Goal: Task Accomplishment & Management: Complete application form

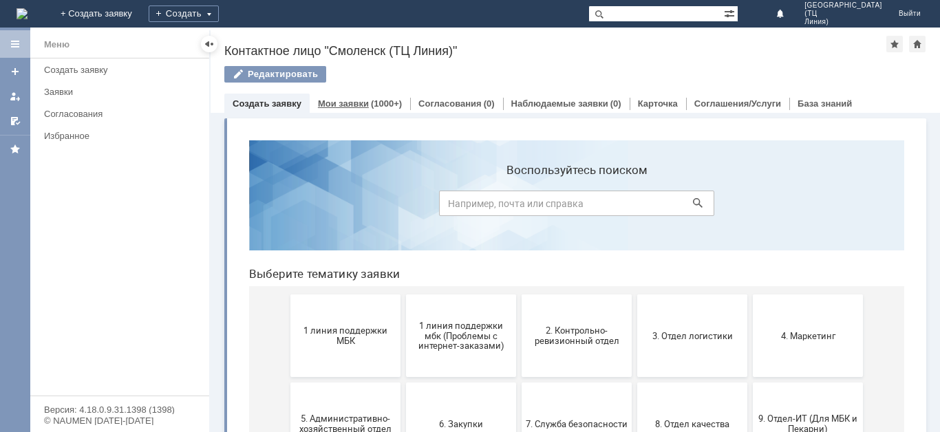
click at [349, 105] on link "Мои заявки" at bounding box center [343, 103] width 51 height 10
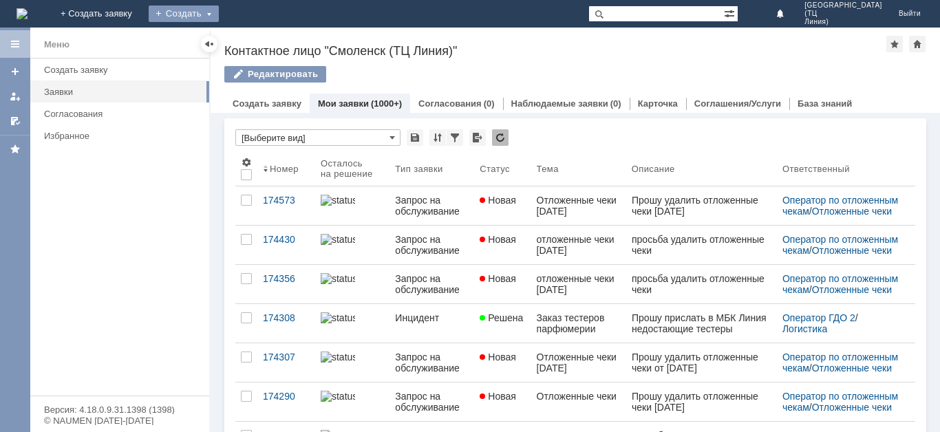
click at [219, 14] on div "Создать" at bounding box center [184, 14] width 70 height 17
click at [256, 40] on link "Заявка" at bounding box center [203, 41] width 105 height 17
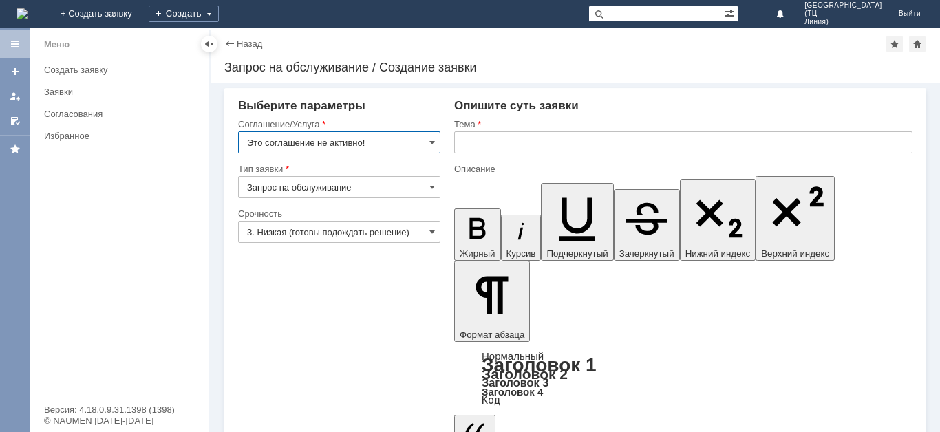
click at [363, 189] on input "Запрос на обслуживание" at bounding box center [339, 187] width 202 height 22
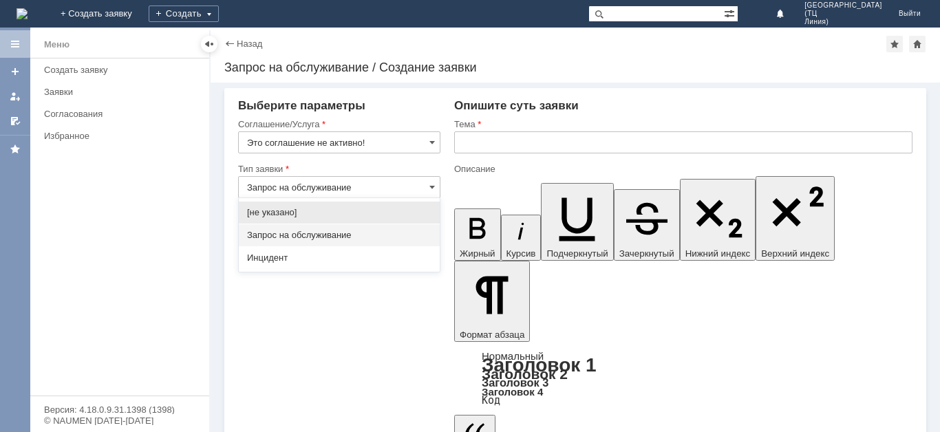
click at [395, 140] on input "Это соглашение не активно!" at bounding box center [339, 142] width 202 height 22
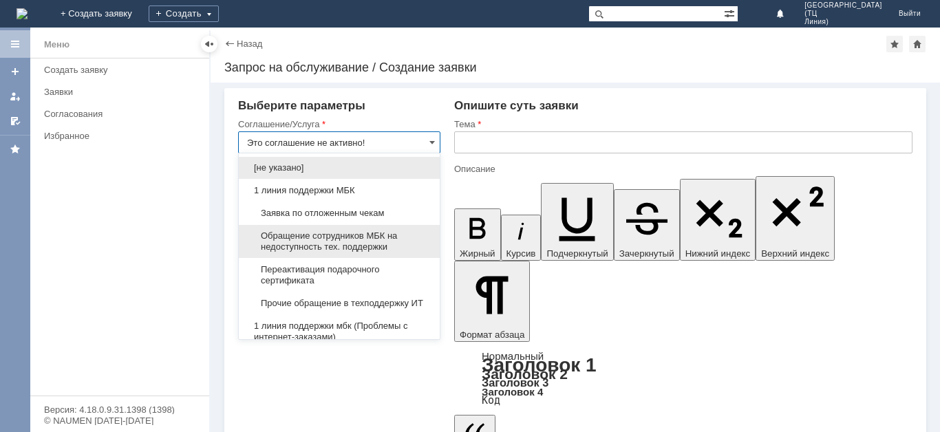
type input "Запрос на обслуживание"
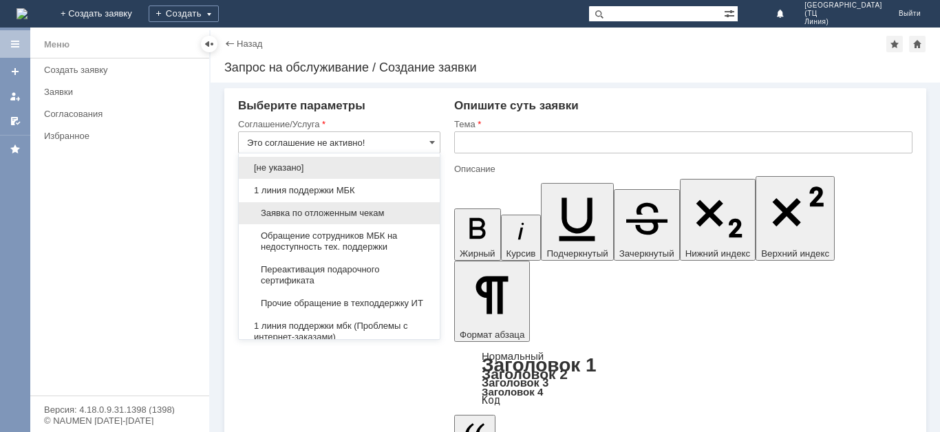
click at [372, 211] on span "Заявка по отложенным чекам" at bounding box center [339, 213] width 184 height 11
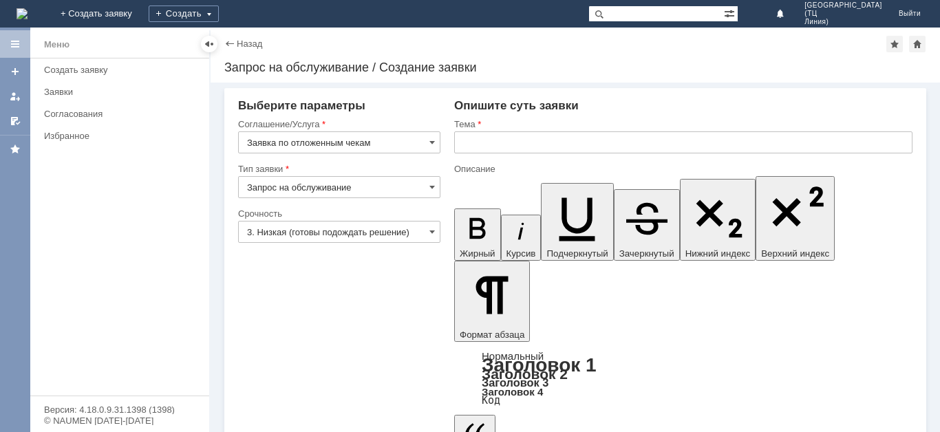
type input "Заявка по отложенным чекам"
click at [339, 229] on input "3. Низкая (готовы подождать решение)" at bounding box center [339, 232] width 202 height 22
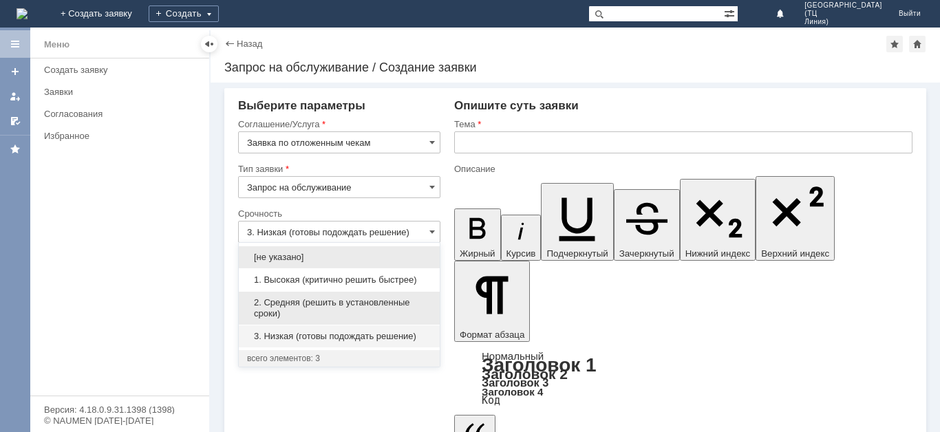
click at [318, 306] on span "2. Средняя (решить в установленные сроки)" at bounding box center [339, 308] width 184 height 22
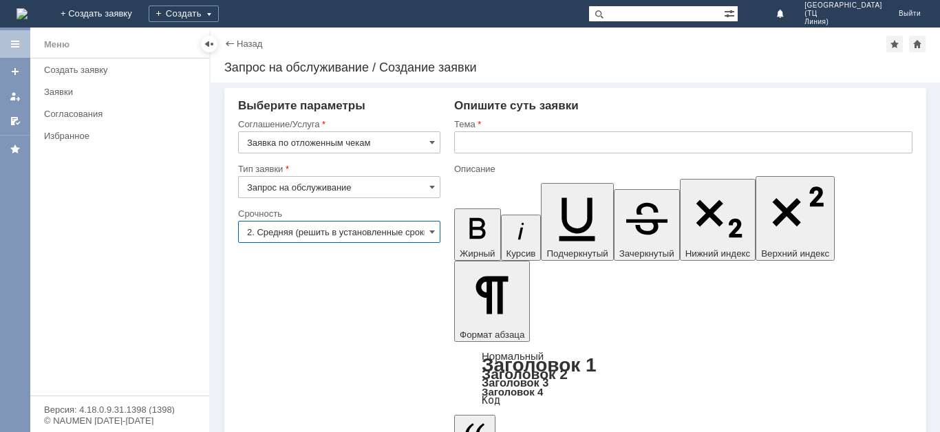
type input "2. Средняя (решить в установленные сроки)"
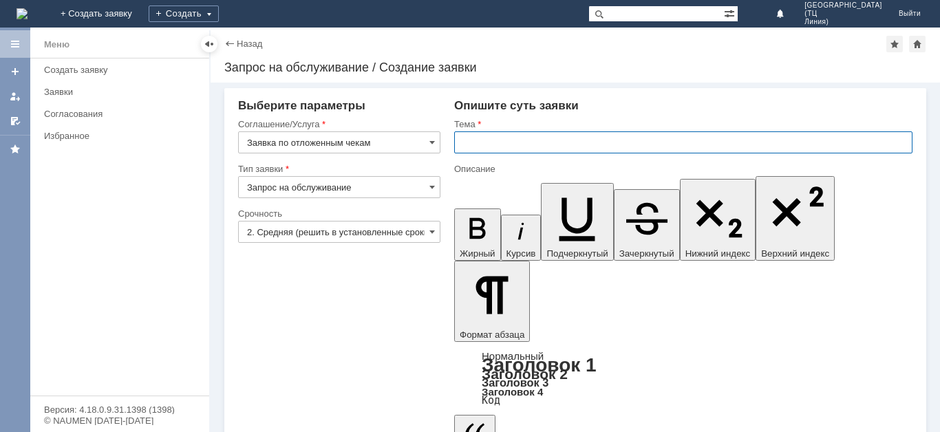
click at [478, 144] on input "text" at bounding box center [683, 142] width 458 height 22
type input "Отложенные чеки [DATE]"
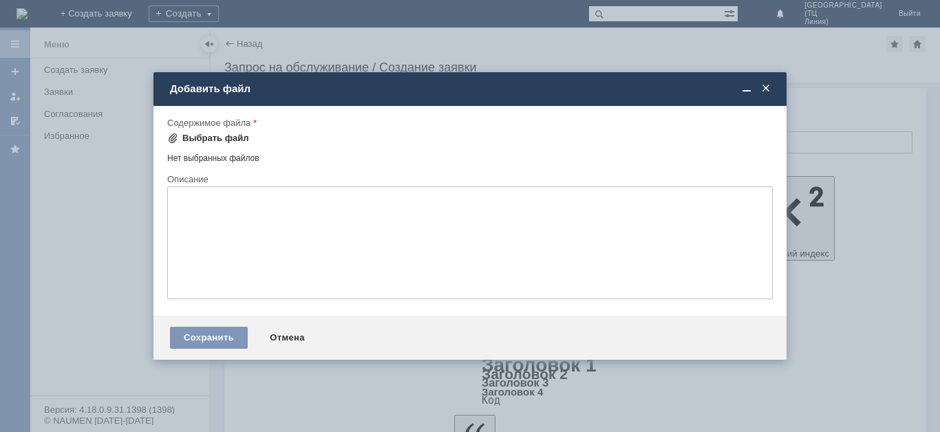
click at [204, 140] on div "Выбрать файл" at bounding box center [215, 138] width 67 height 11
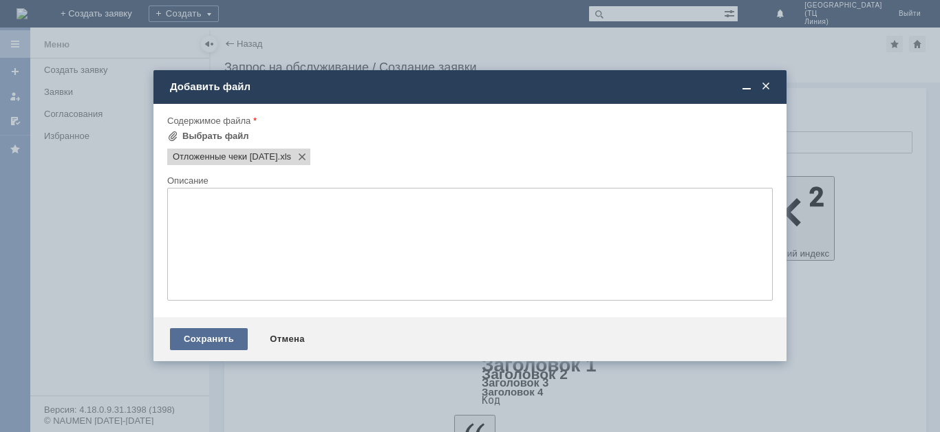
click at [202, 339] on div "Сохранить" at bounding box center [209, 339] width 78 height 22
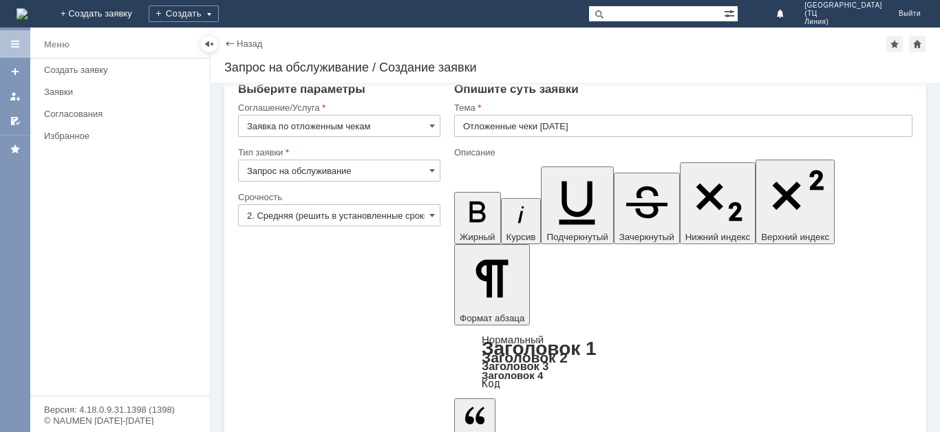
scroll to position [21, 0]
